Goal: Navigation & Orientation: Find specific page/section

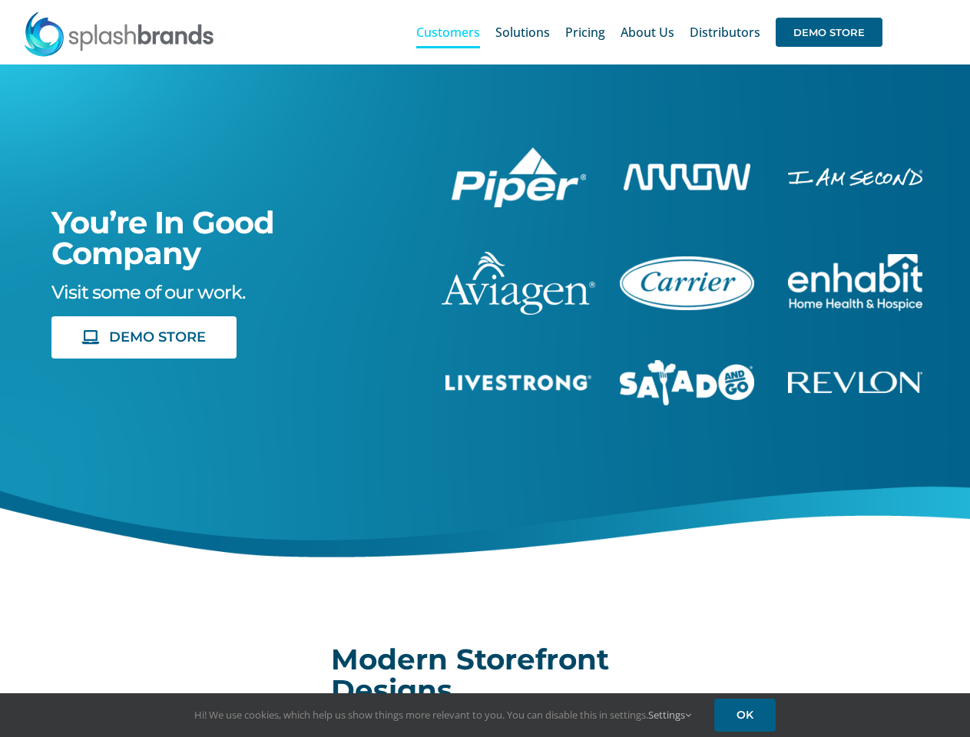
click at [485, 369] on div "You’re In Good Company Visit some of our work. DEMO STORE" at bounding box center [485, 334] width 1009 height 538
click at [876, 0] on div "Search for: * Customers Solutions Stores New Hire Kits Manufacturing Store Mark…" at bounding box center [485, 32] width 924 height 65
click at [829, 32] on span "DEMO STORE" at bounding box center [829, 32] width 107 height 29
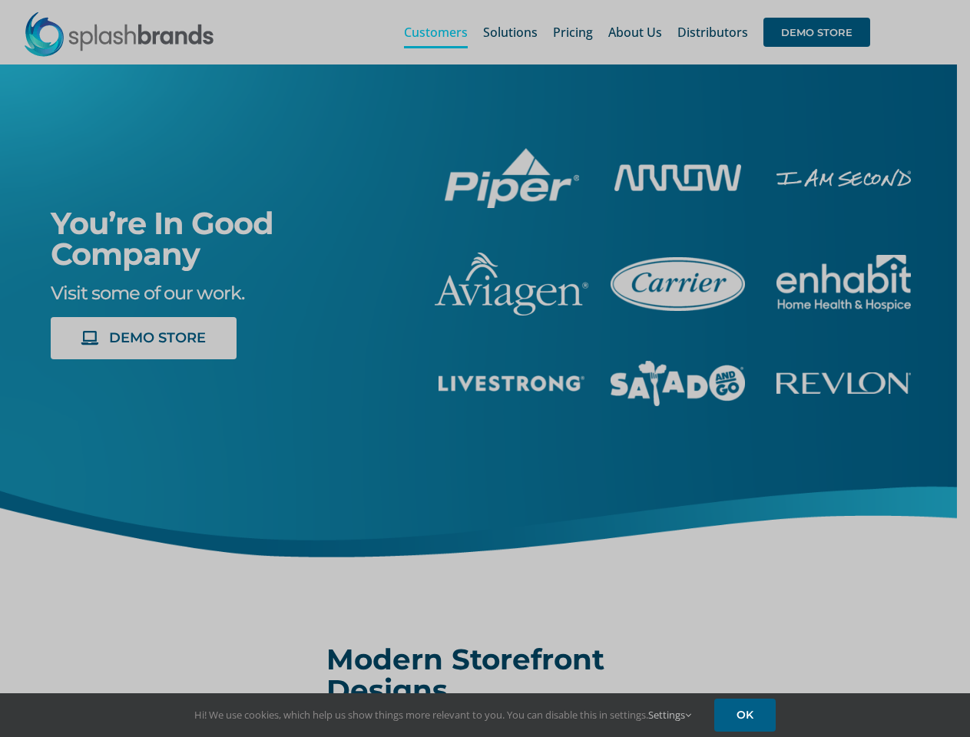
click at [144, 337] on div at bounding box center [485, 368] width 970 height 737
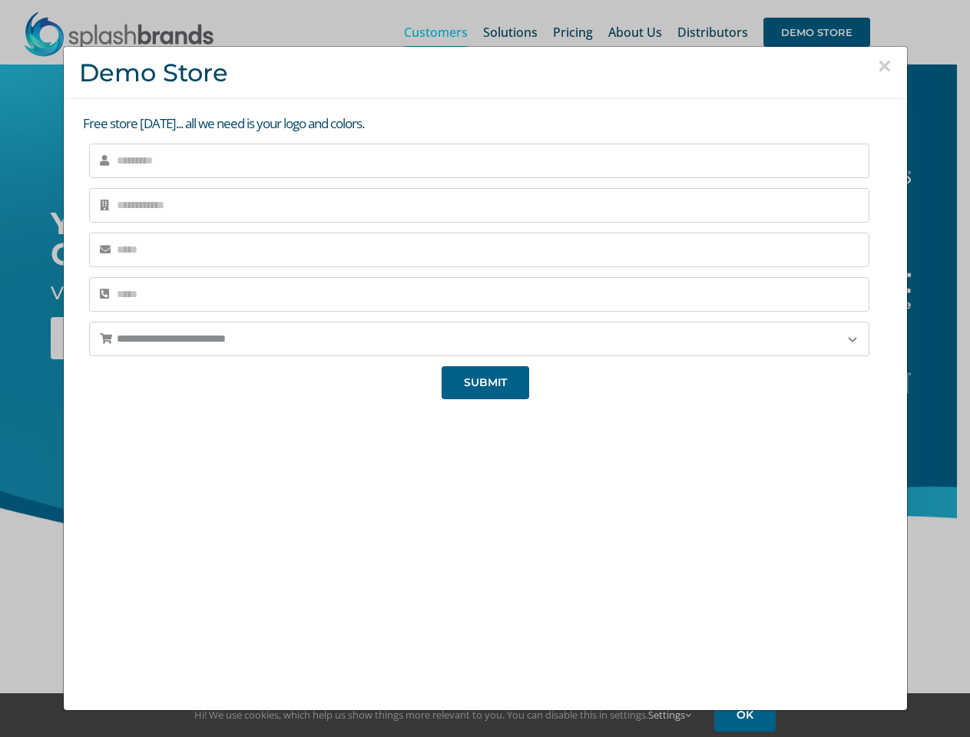
click at [671, 715] on div "**********" at bounding box center [485, 368] width 970 height 737
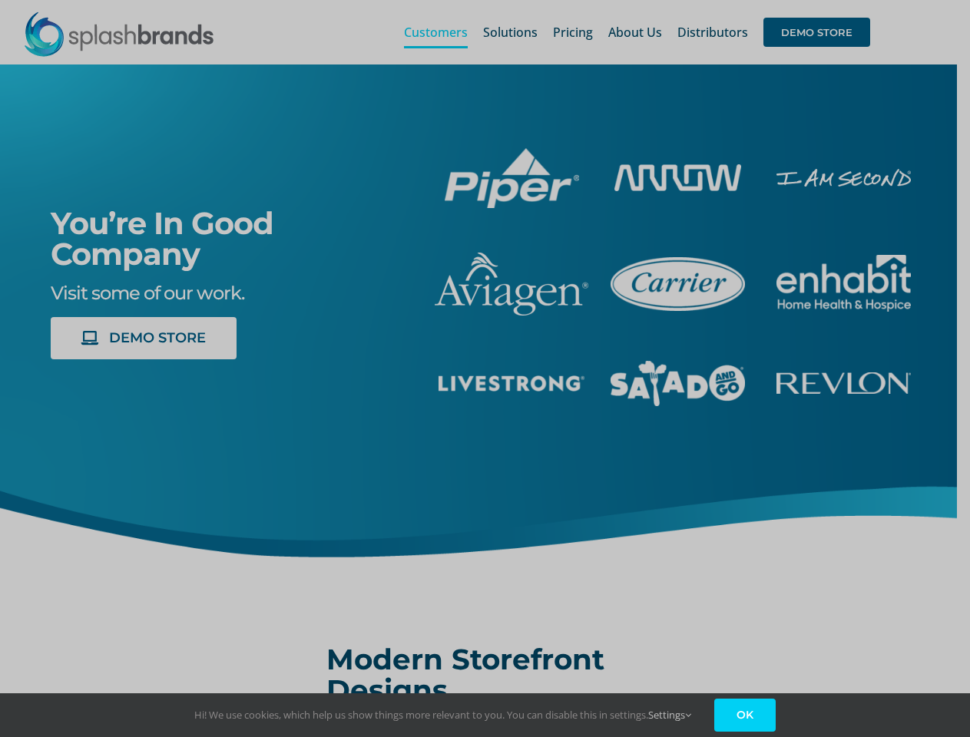
click at [747, 715] on link "OK" at bounding box center [744, 715] width 61 height 33
